Goal: Check status: Check status

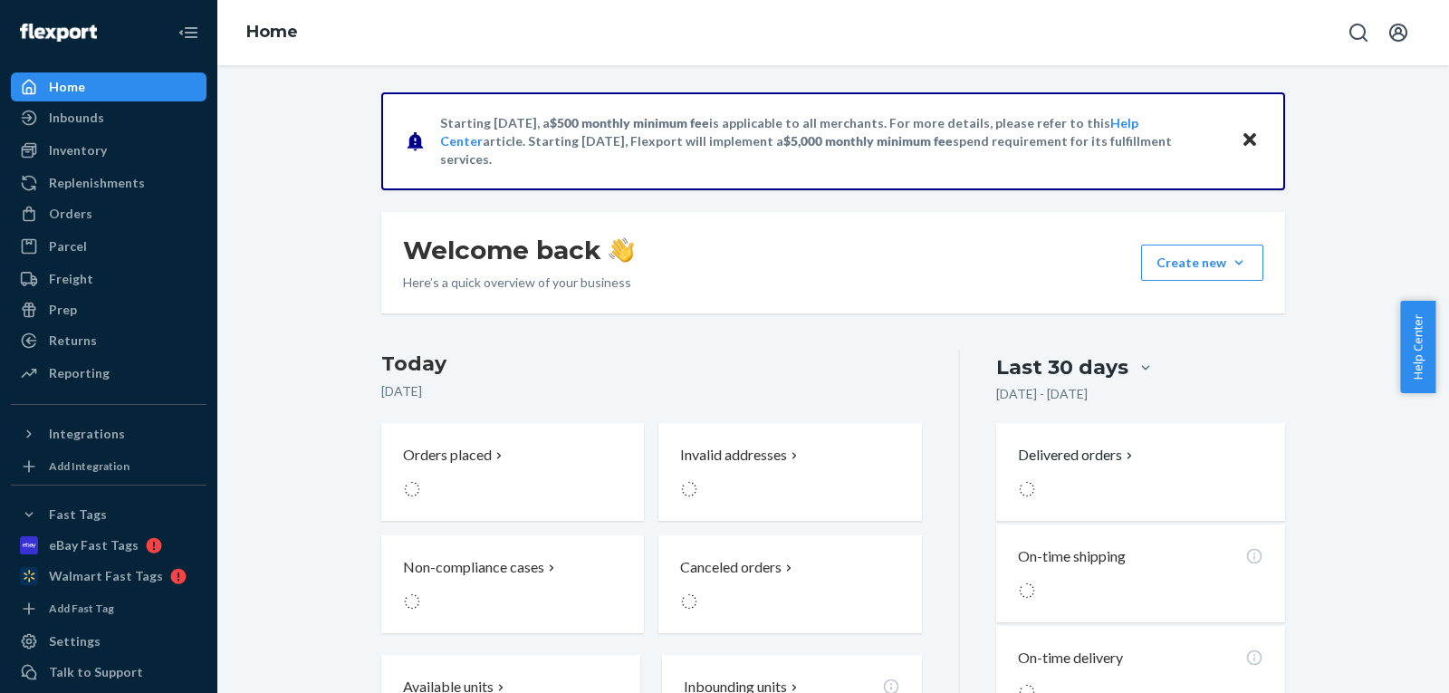
click at [116, 228] on div "Orders Ecommerce Orders Wholesale Orders" at bounding box center [109, 214] width 196 height 31
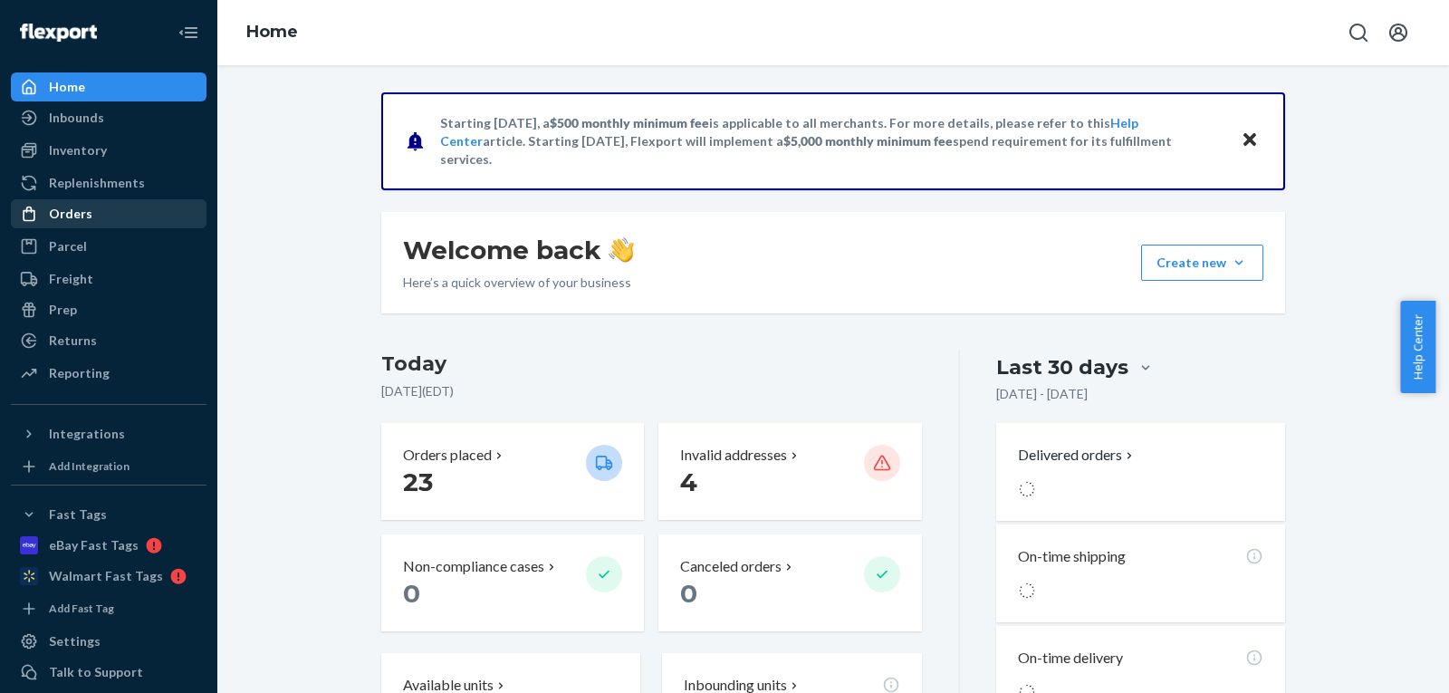
click at [111, 214] on div "Orders" at bounding box center [109, 213] width 192 height 25
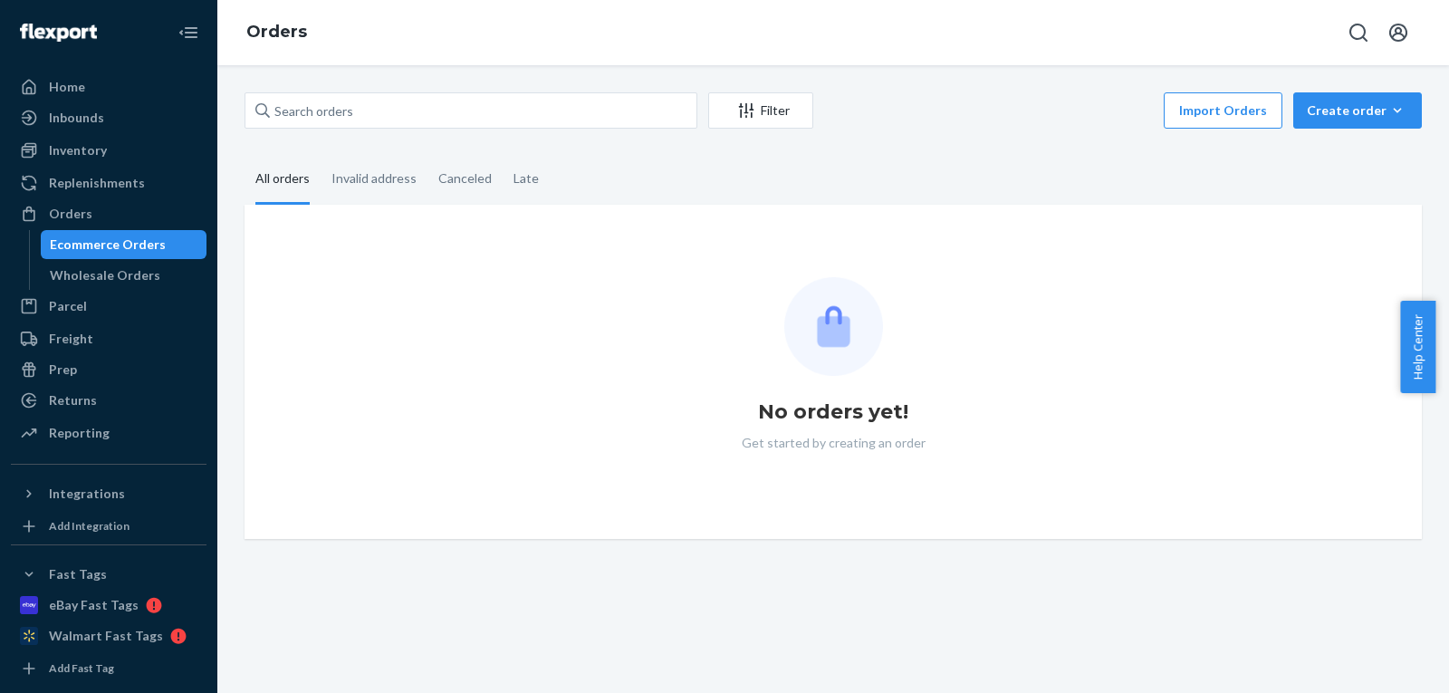
click at [119, 244] on div "Ecommerce Orders" at bounding box center [108, 245] width 116 height 18
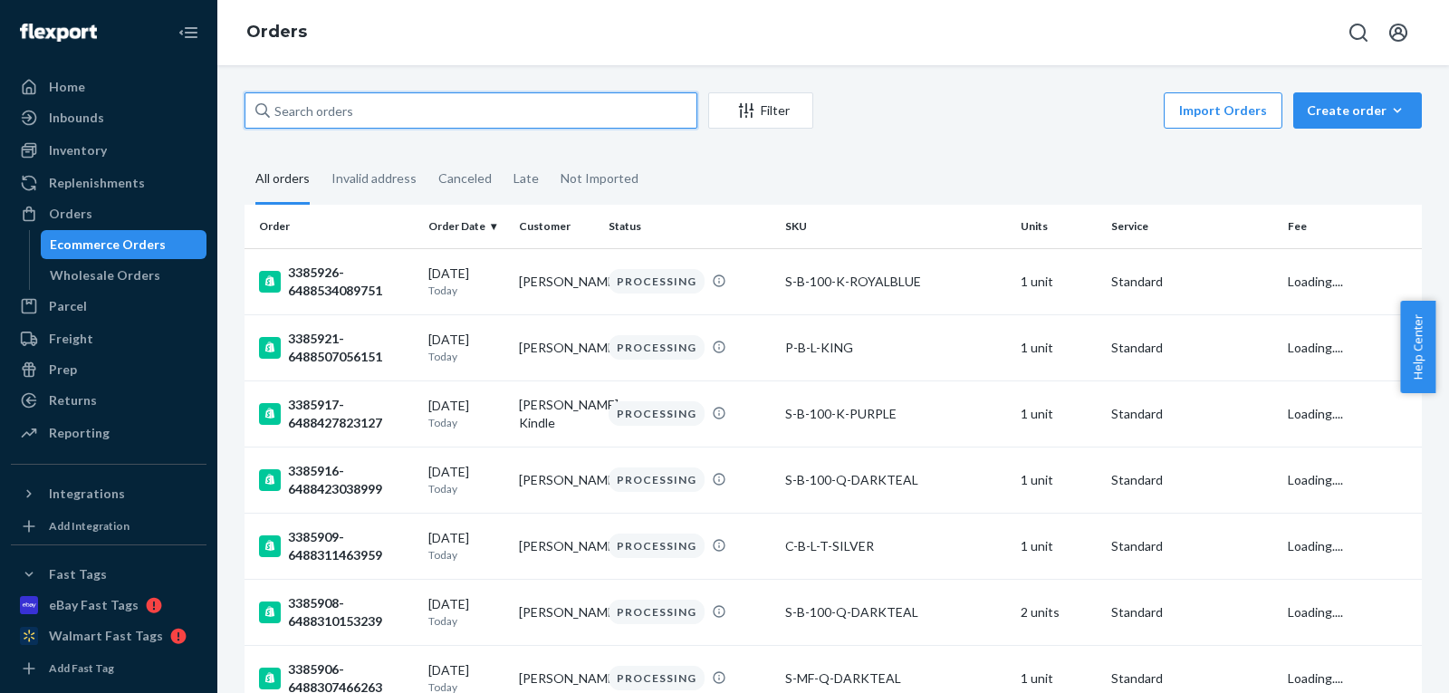
click at [479, 112] on input "text" at bounding box center [471, 110] width 453 height 36
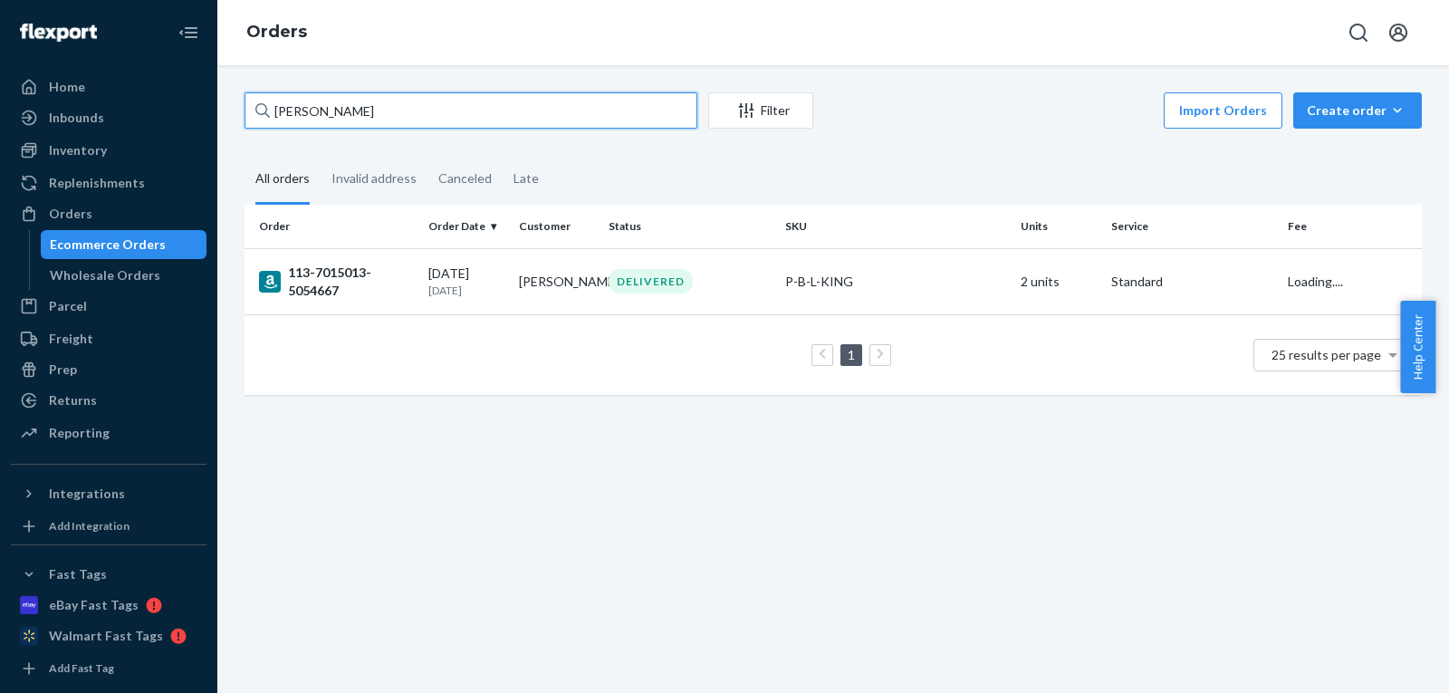
type input "[PERSON_NAME]"
click at [512, 268] on td "[PERSON_NAME]" at bounding box center [557, 281] width 91 height 66
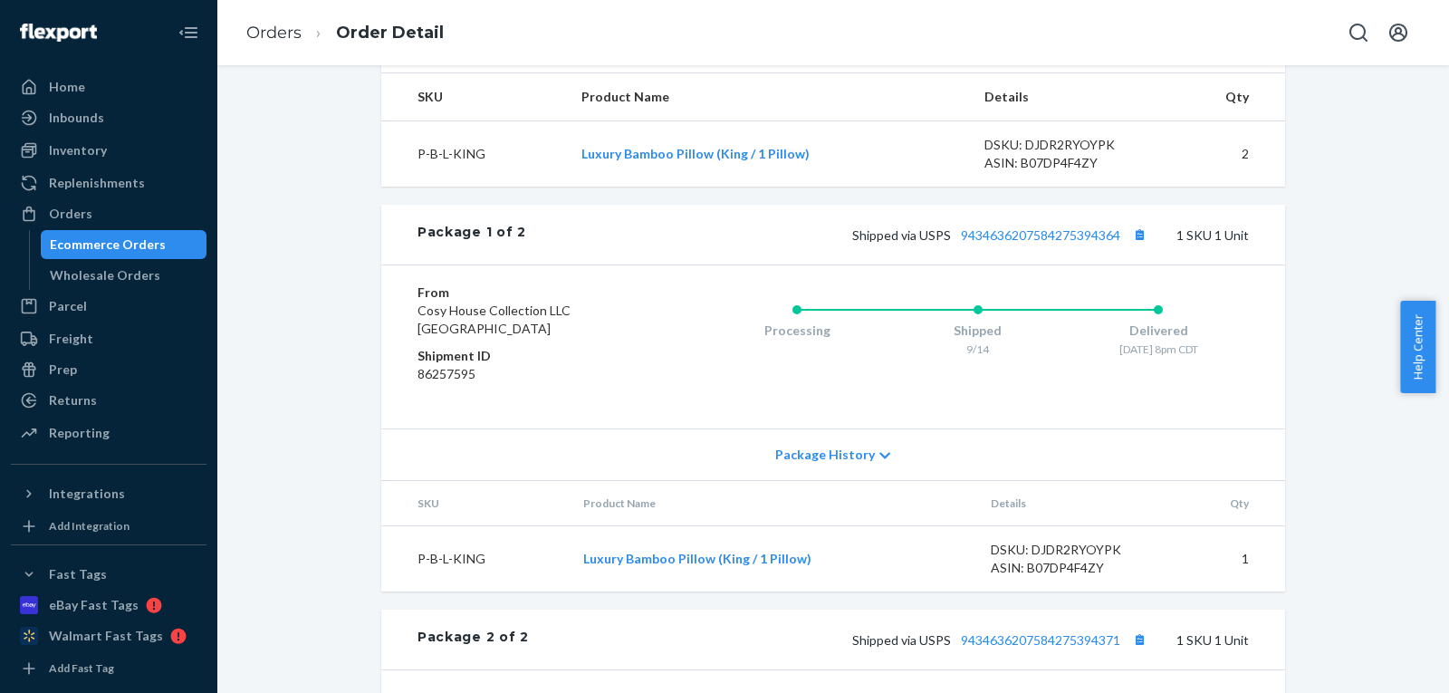
scroll to position [835, 0]
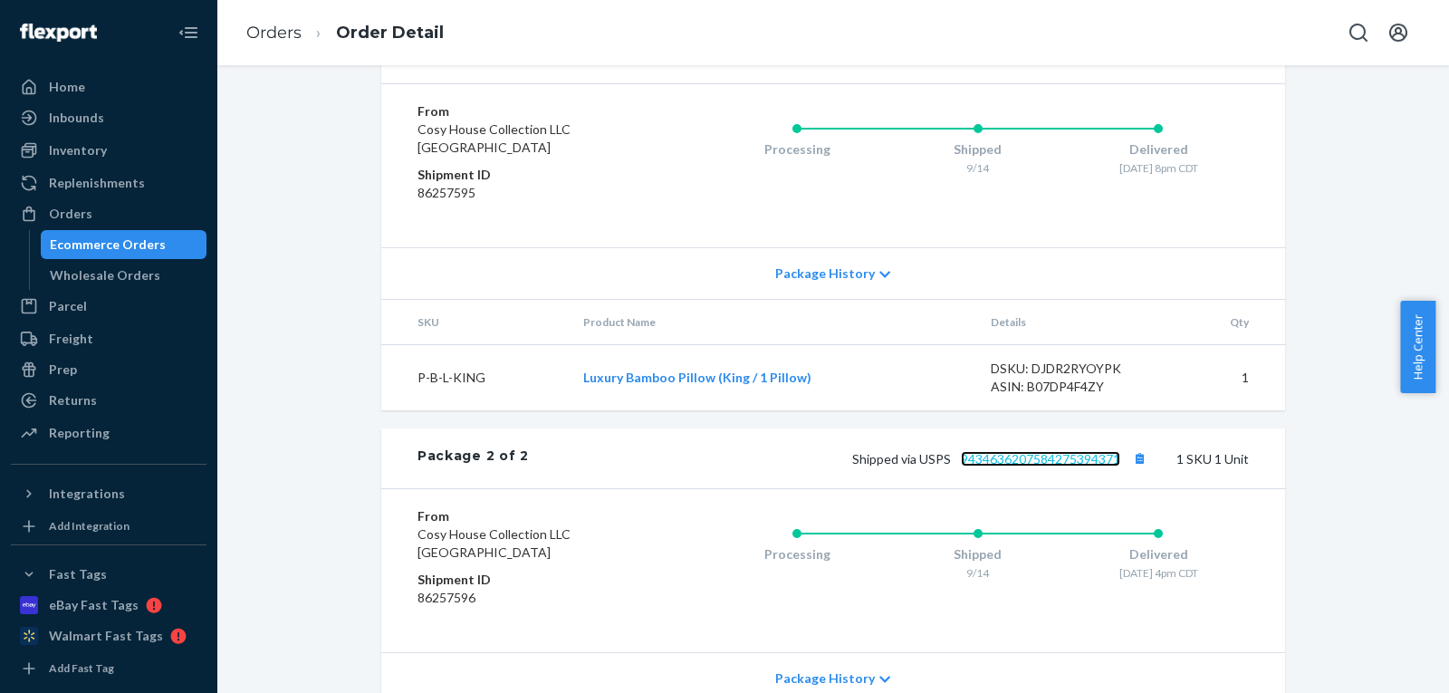
click at [1075, 467] on link "9434636207584275394371" at bounding box center [1040, 458] width 159 height 15
click at [1028, 62] on link "9434636207584275394364" at bounding box center [1040, 53] width 159 height 15
